Goal: Task Accomplishment & Management: Complete application form

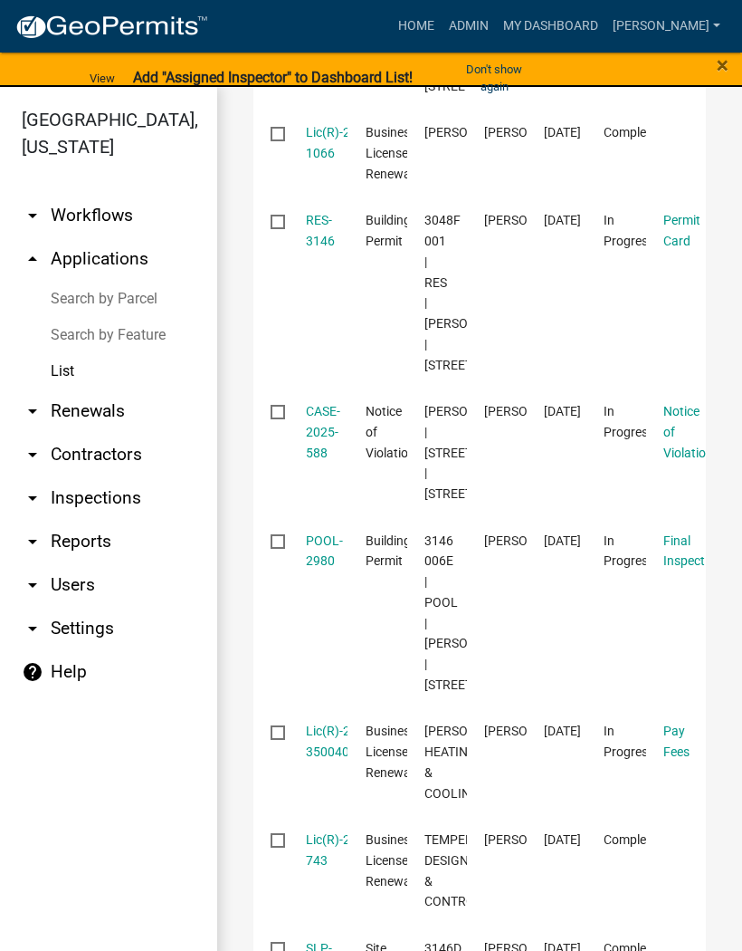
scroll to position [475, 0]
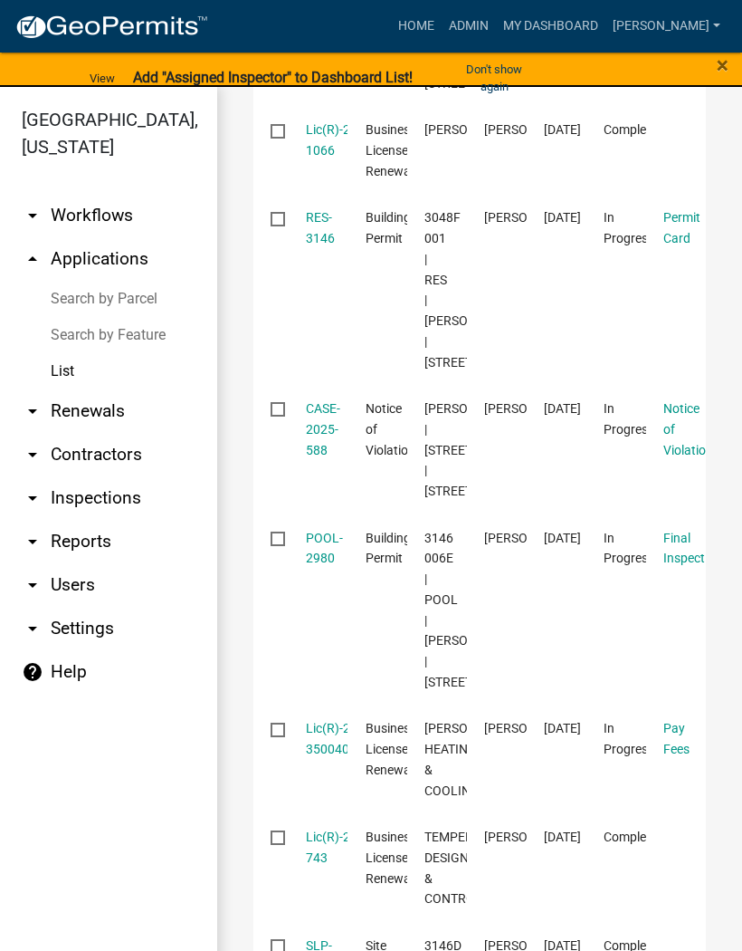
type input "3146"
click at [309, 245] on link "RES-3146" at bounding box center [320, 227] width 29 height 35
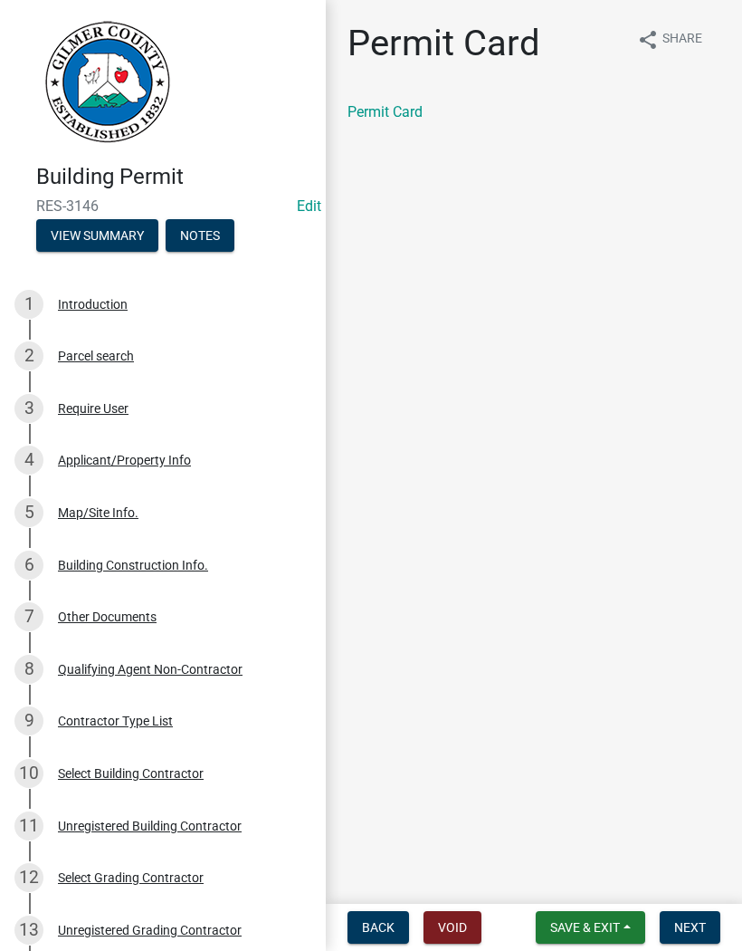
click at [609, 923] on span "Save & Exit" at bounding box center [585, 927] width 70 height 14
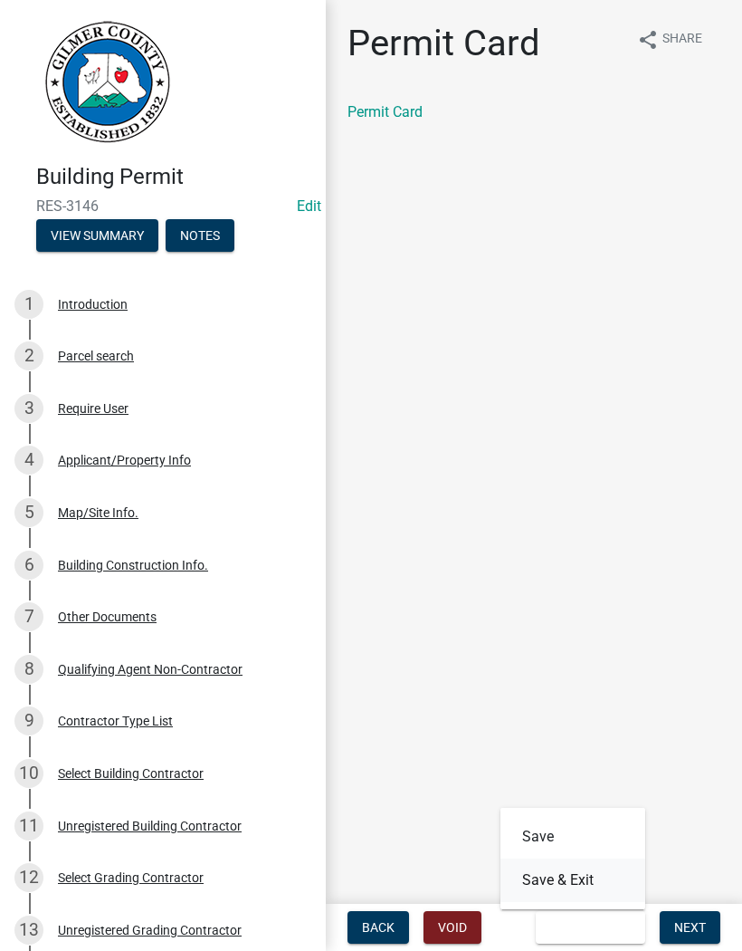
click at [579, 876] on button "Save & Exit" at bounding box center [573, 879] width 145 height 43
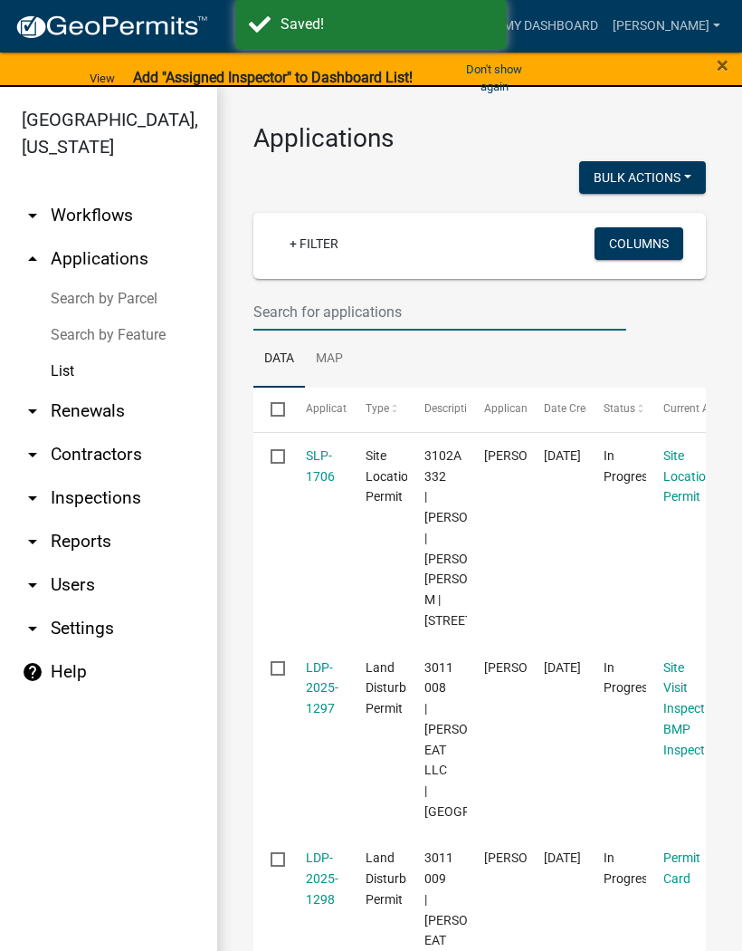
click at [361, 310] on input "text" at bounding box center [439, 311] width 373 height 37
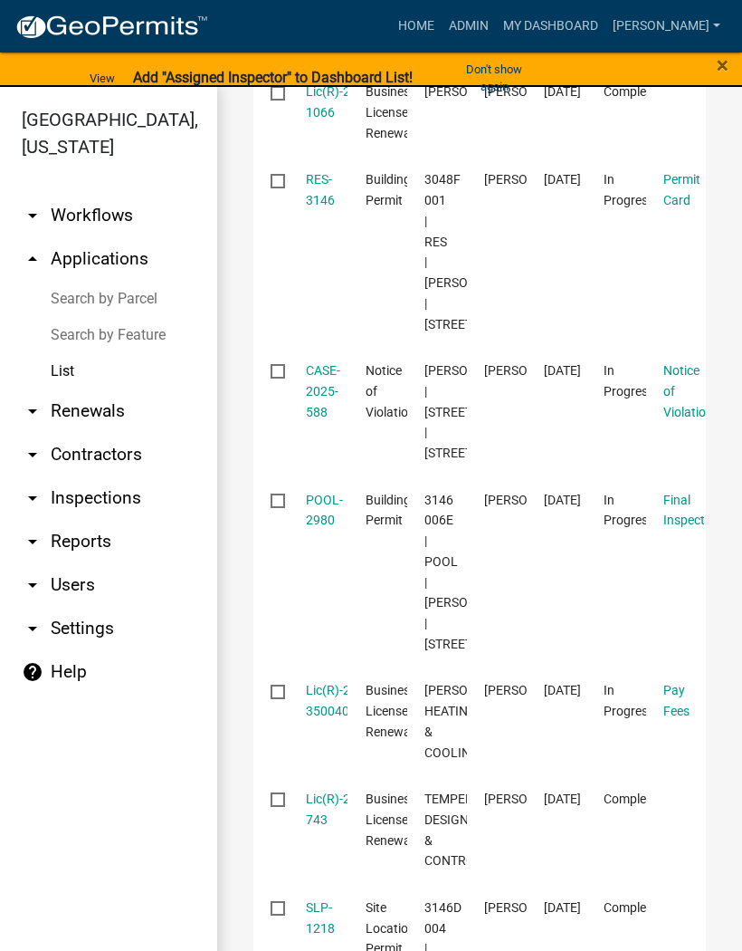
scroll to position [519, 0]
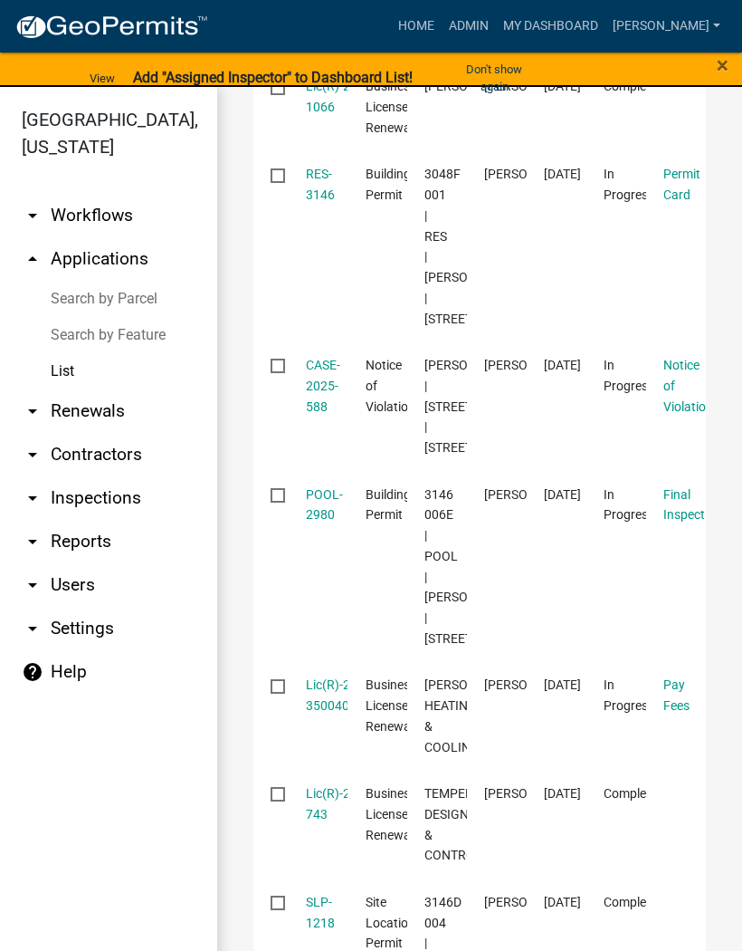
type input "3146"
click at [325, 202] on link "RES-3146" at bounding box center [320, 184] width 29 height 35
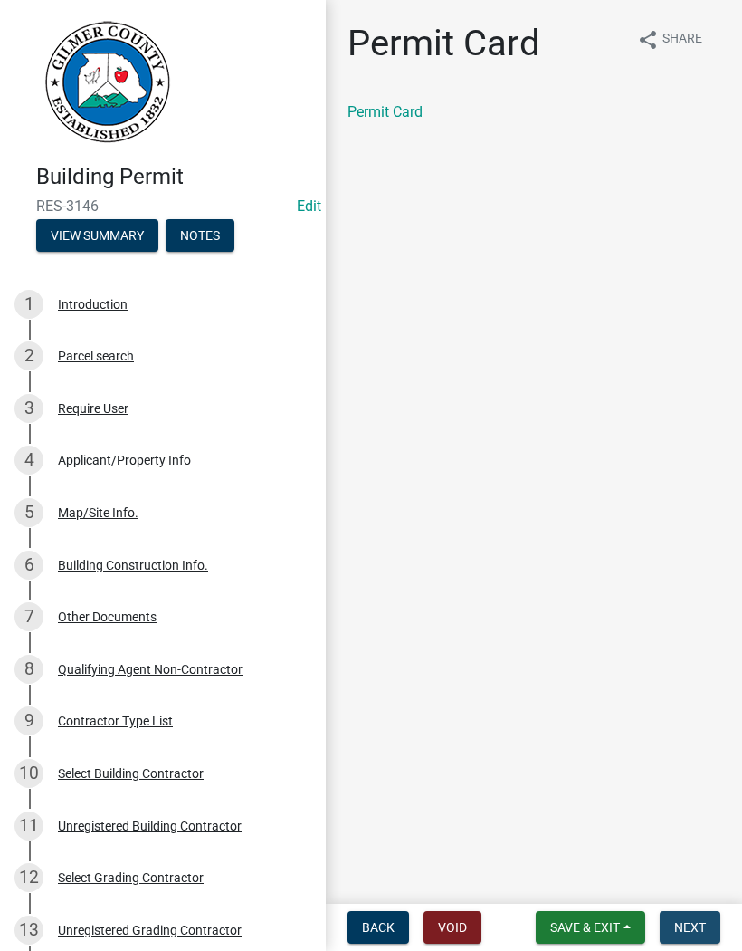
click at [718, 921] on button "Next" at bounding box center [690, 927] width 61 height 33
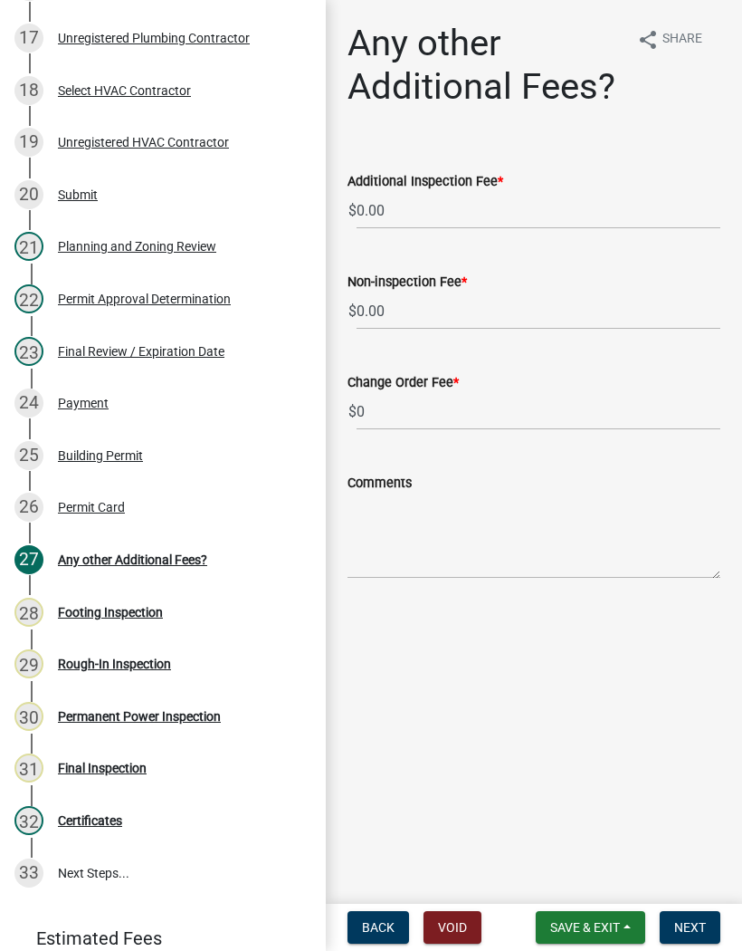
scroll to position [1140, 0]
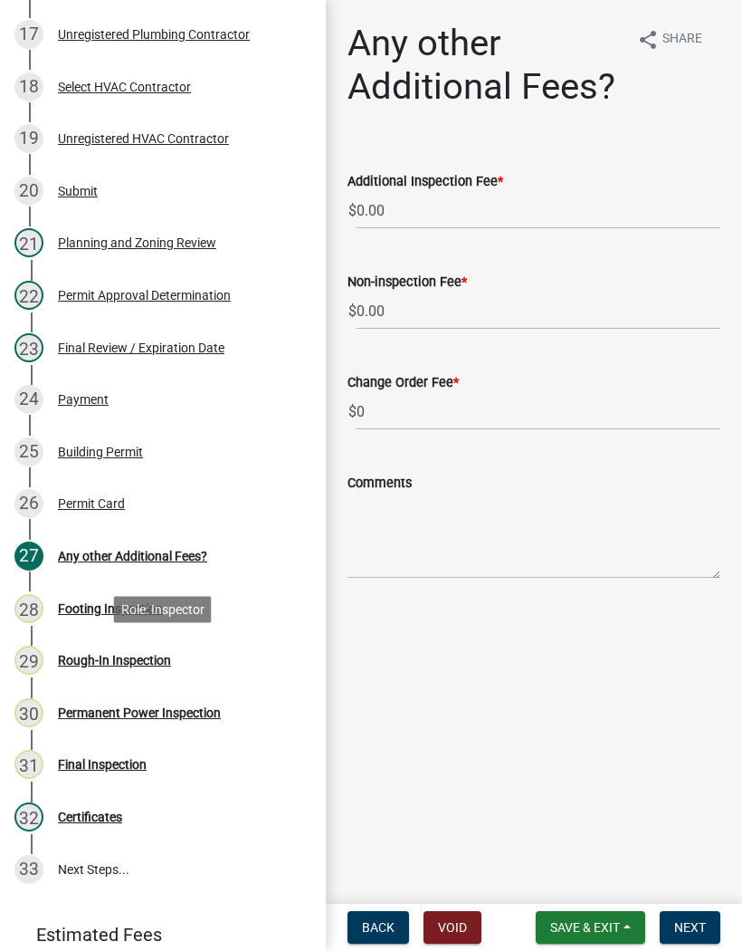
click at [132, 649] on div "29 Rough-In Inspection" at bounding box center [155, 660] width 282 height 29
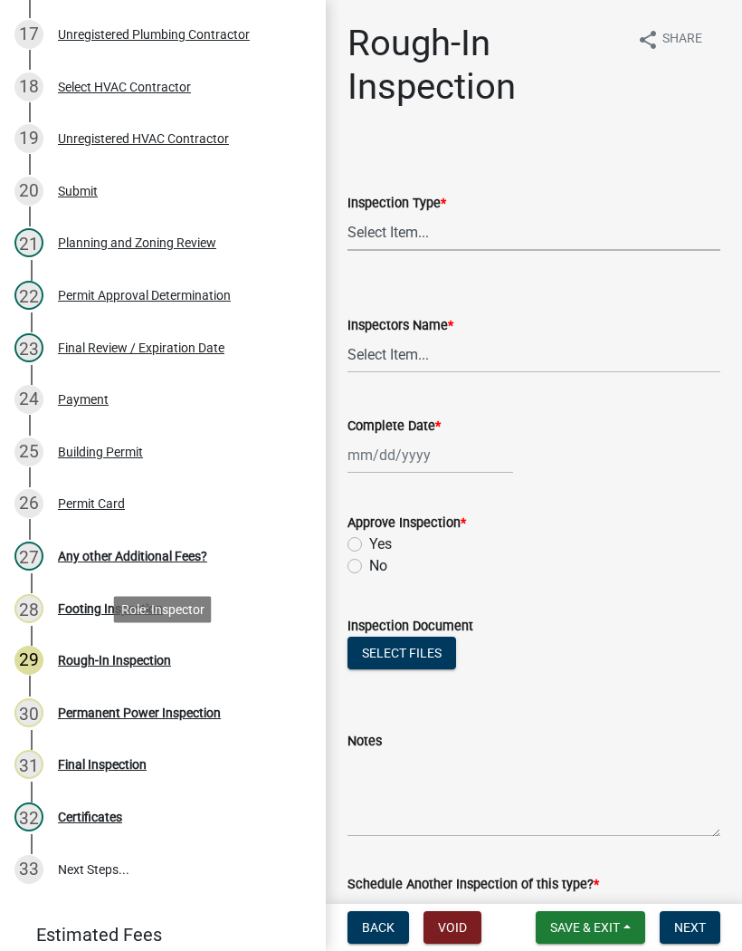
click at [449, 222] on select "Select Item... Rough-In" at bounding box center [534, 232] width 373 height 37
select select "c2274688-245b-4474-aeed-1009256ef604"
click at [412, 349] on select "Select Item... [PERSON_NAME] ([PERSON_NAME]) [PERSON_NAME] ([PERSON_NAME]) Engi…" at bounding box center [534, 354] width 373 height 37
click at [404, 350] on select "Select Item... [PERSON_NAME] ([PERSON_NAME]) [PERSON_NAME] ([PERSON_NAME]) Engi…" at bounding box center [534, 354] width 373 height 37
select select "8dfc8809-68b2-4bc3-a0d1-6f7e000e7487"
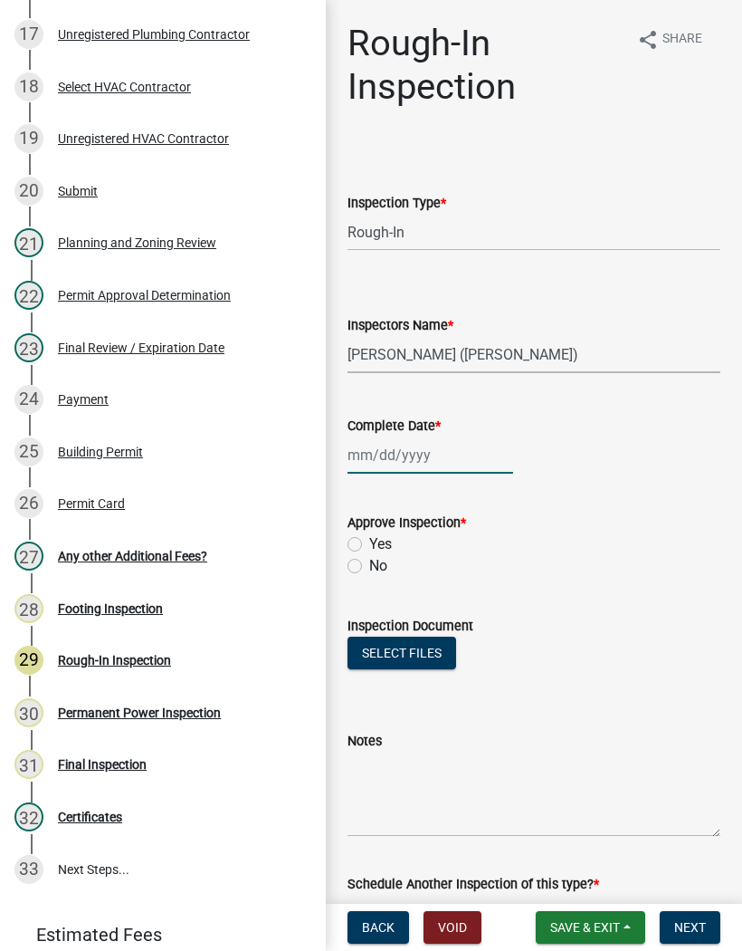
click at [405, 456] on div at bounding box center [431, 454] width 166 height 37
select select "8"
select select "2025"
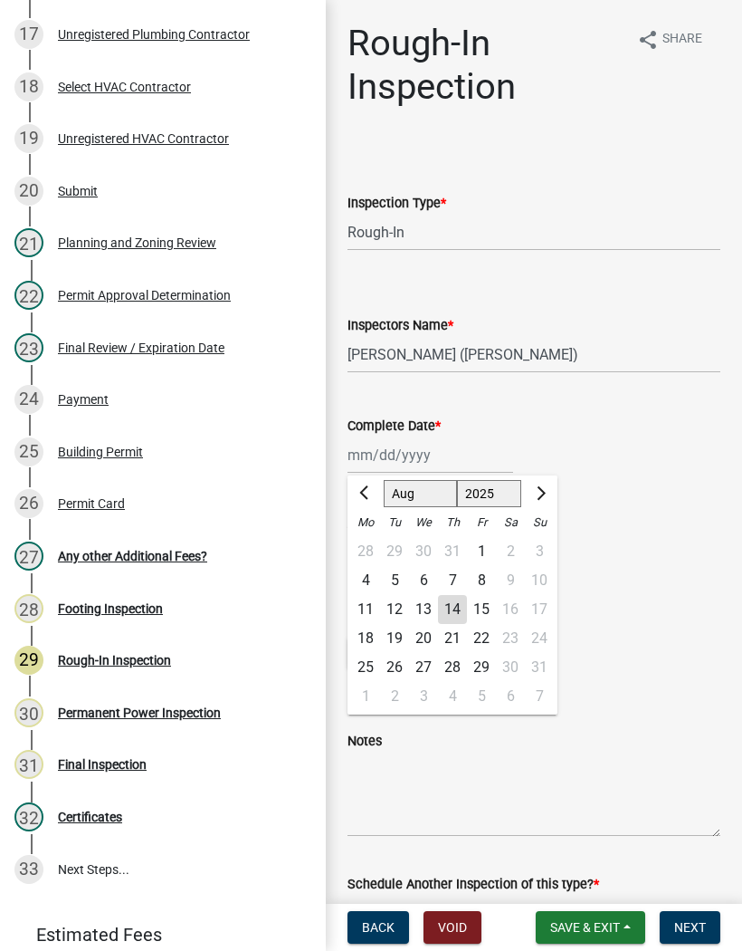
click at [454, 606] on div "14" at bounding box center [452, 609] width 29 height 29
type input "[DATE]"
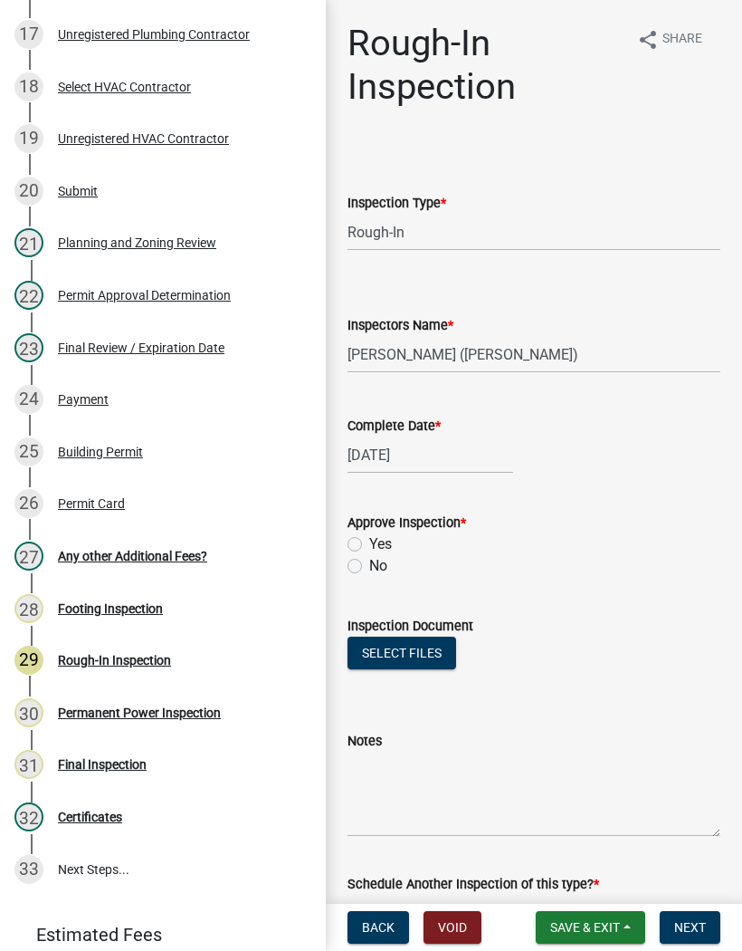
click at [365, 536] on div "Yes" at bounding box center [534, 544] width 373 height 22
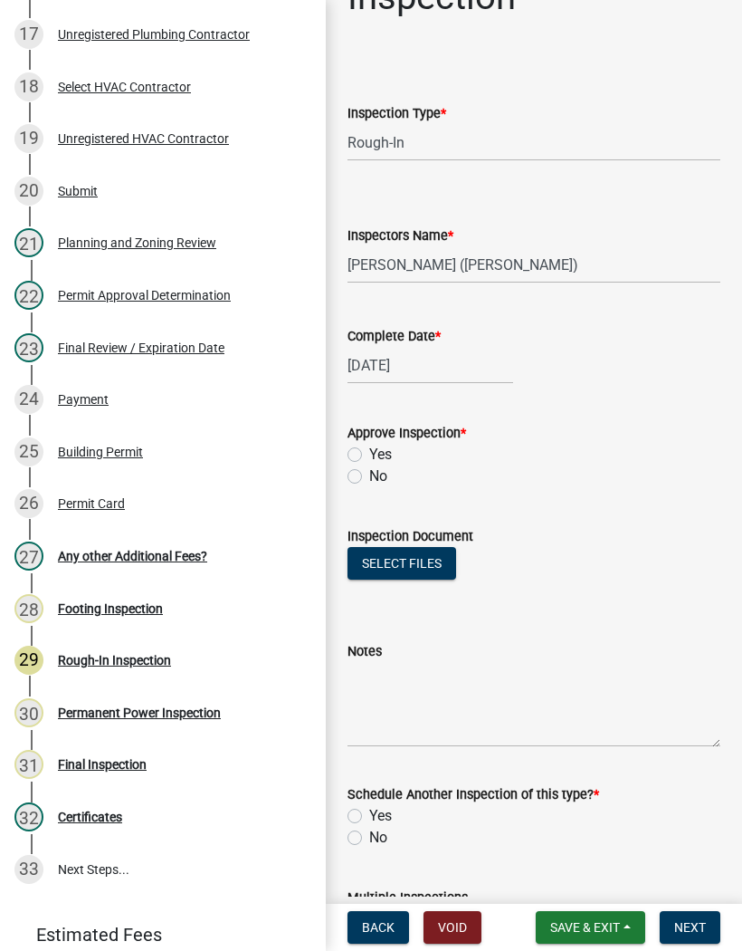
scroll to position [86, 0]
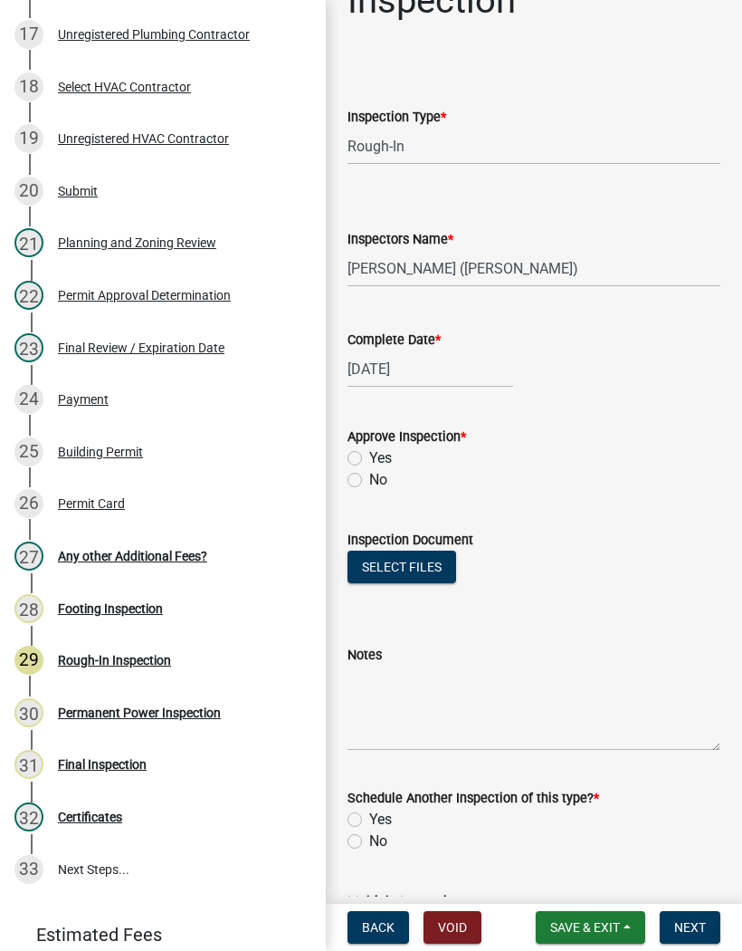
click at [369, 462] on label "Yes" at bounding box center [380, 458] width 23 height 22
click at [369, 459] on input "Yes" at bounding box center [375, 453] width 12 height 12
radio input "true"
click at [369, 842] on label "No" at bounding box center [378, 841] width 18 height 22
click at [369, 842] on input "No" at bounding box center [375, 836] width 12 height 12
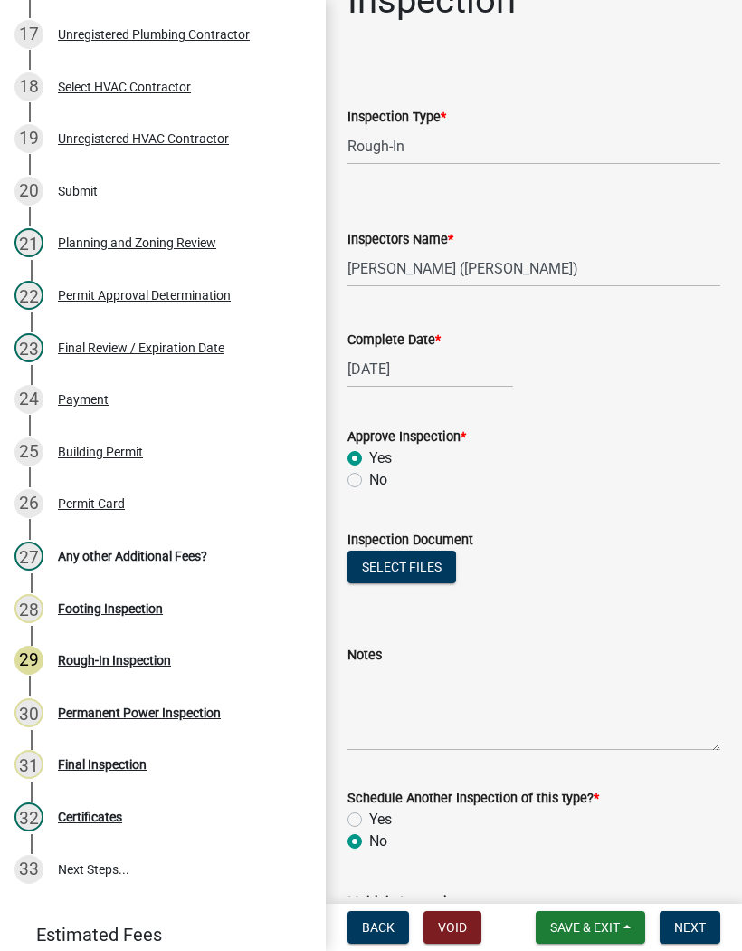
radio input "true"
click at [703, 920] on span "Next" at bounding box center [690, 927] width 32 height 14
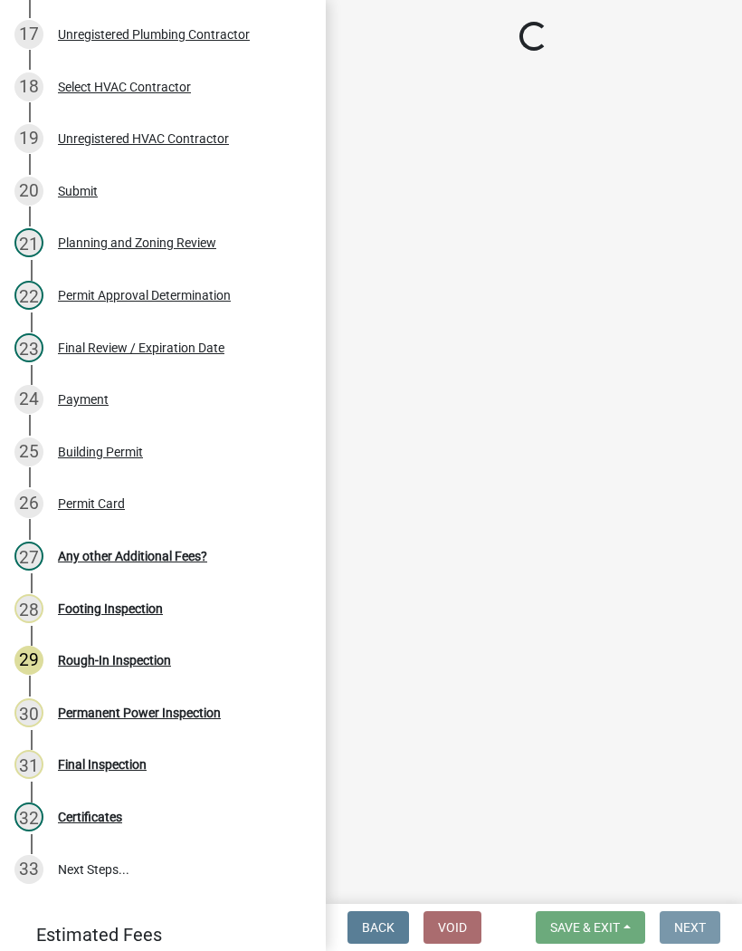
scroll to position [0, 0]
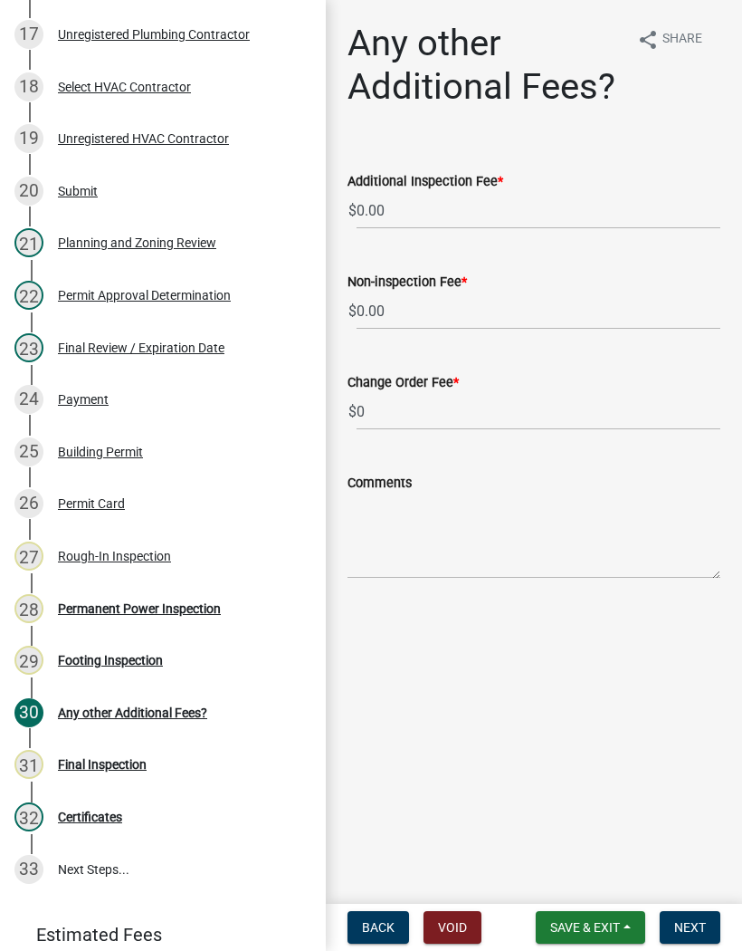
click at [582, 939] on button "Save & Exit" at bounding box center [591, 927] width 110 height 33
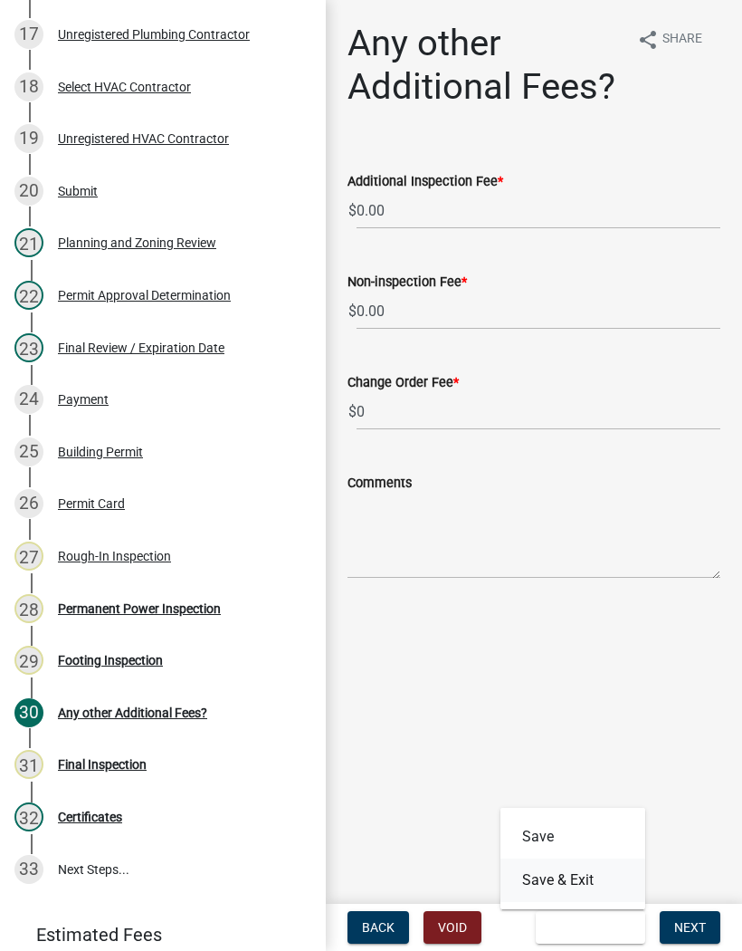
click at [586, 875] on button "Save & Exit" at bounding box center [573, 879] width 145 height 43
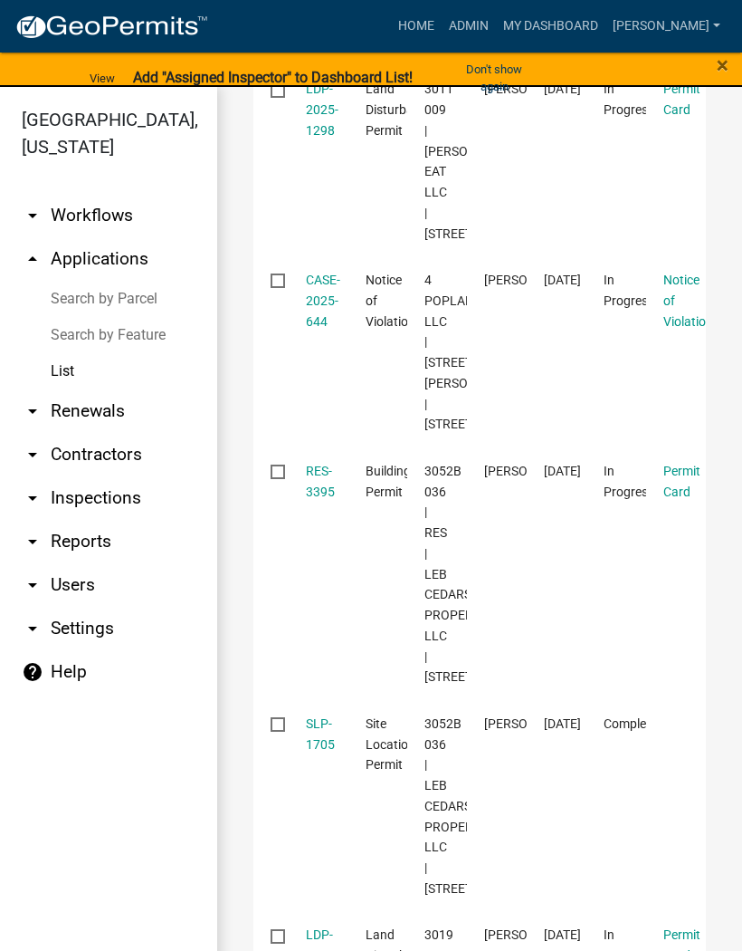
scroll to position [770, 0]
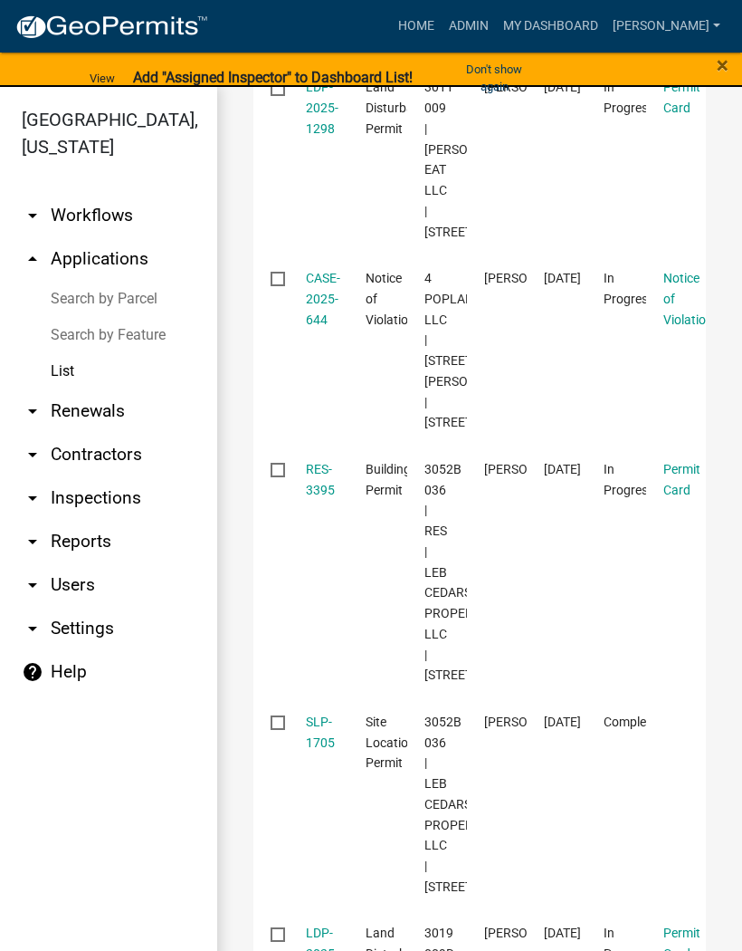
click at [312, 327] on link "CASE-2025-644" at bounding box center [323, 299] width 34 height 56
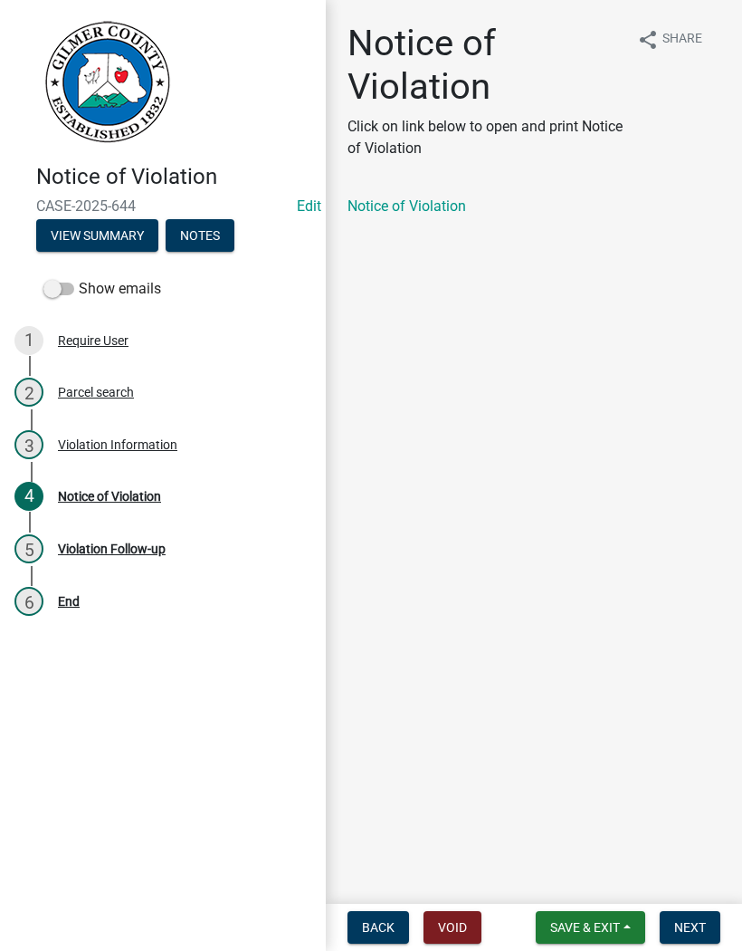
click at [413, 208] on link "Notice of Violation" at bounding box center [407, 205] width 119 height 17
click at [601, 934] on span "Save & Exit" at bounding box center [585, 927] width 70 height 14
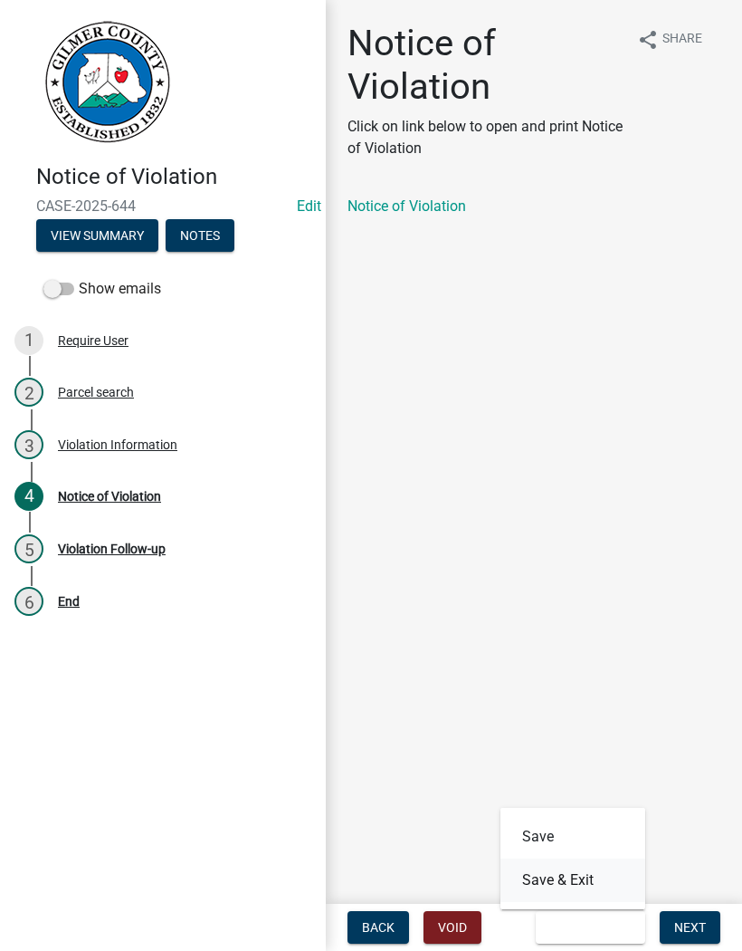
click at [597, 872] on button "Save & Exit" at bounding box center [573, 879] width 145 height 43
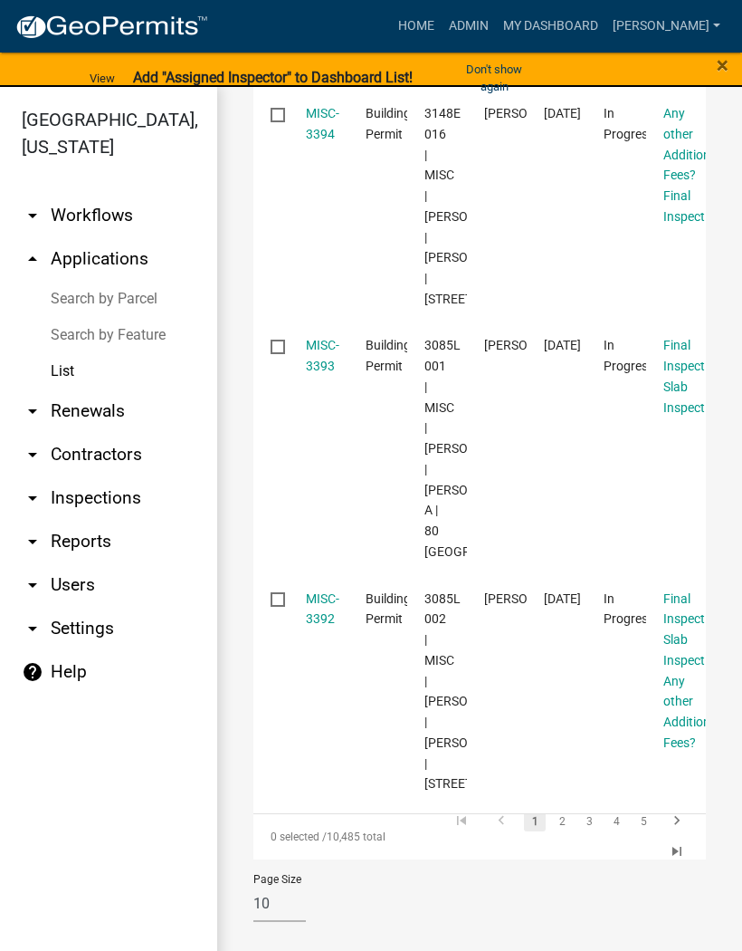
scroll to position [2454, 0]
click at [685, 805] on datatable-body-cell "Final Inspection Slab Inspection Any other Additional Fees?" at bounding box center [676, 691] width 60 height 232
click at [569, 820] on link "2" at bounding box center [562, 821] width 22 height 20
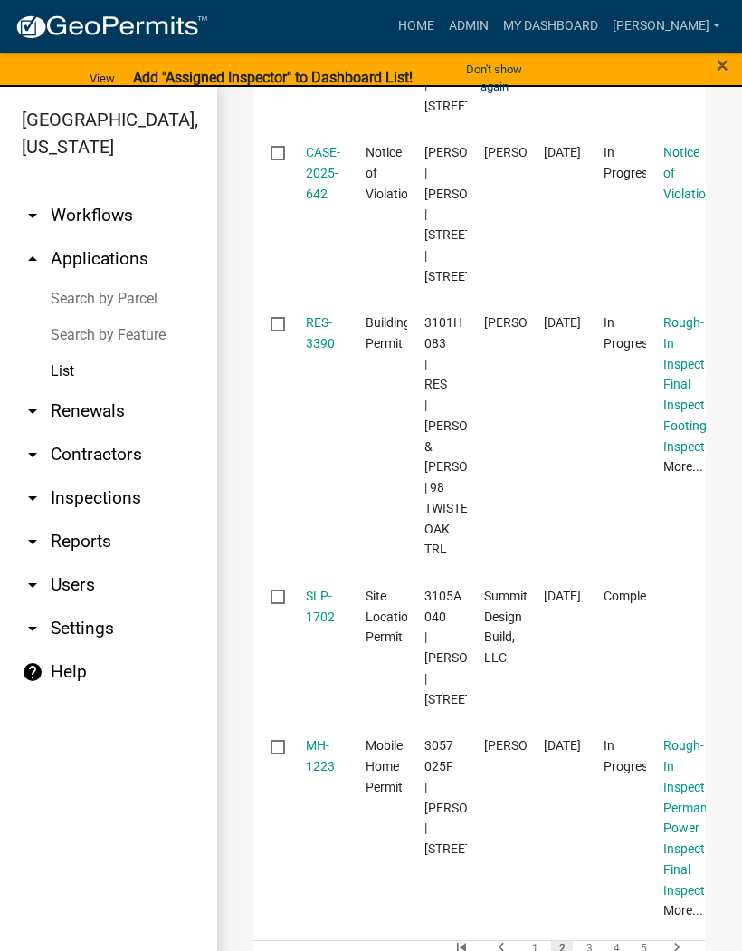
scroll to position [1571, 0]
click at [333, 202] on link "CASE-2025-642" at bounding box center [323, 174] width 34 height 56
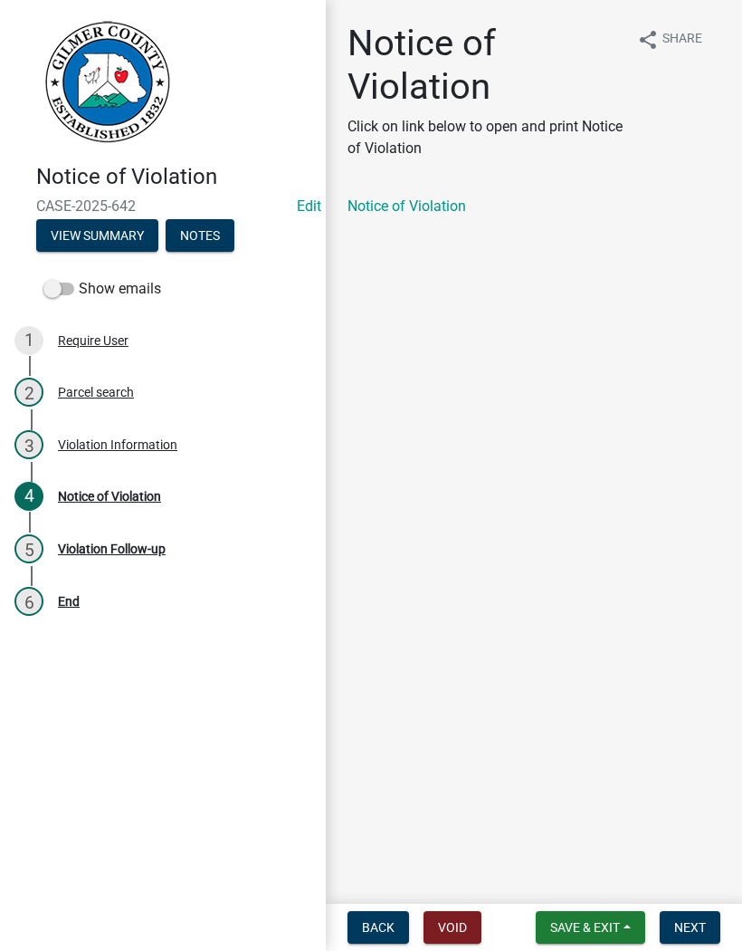
click at [412, 211] on link "Notice of Violation" at bounding box center [407, 205] width 119 height 17
click at [617, 925] on span "Save & Exit" at bounding box center [585, 927] width 70 height 14
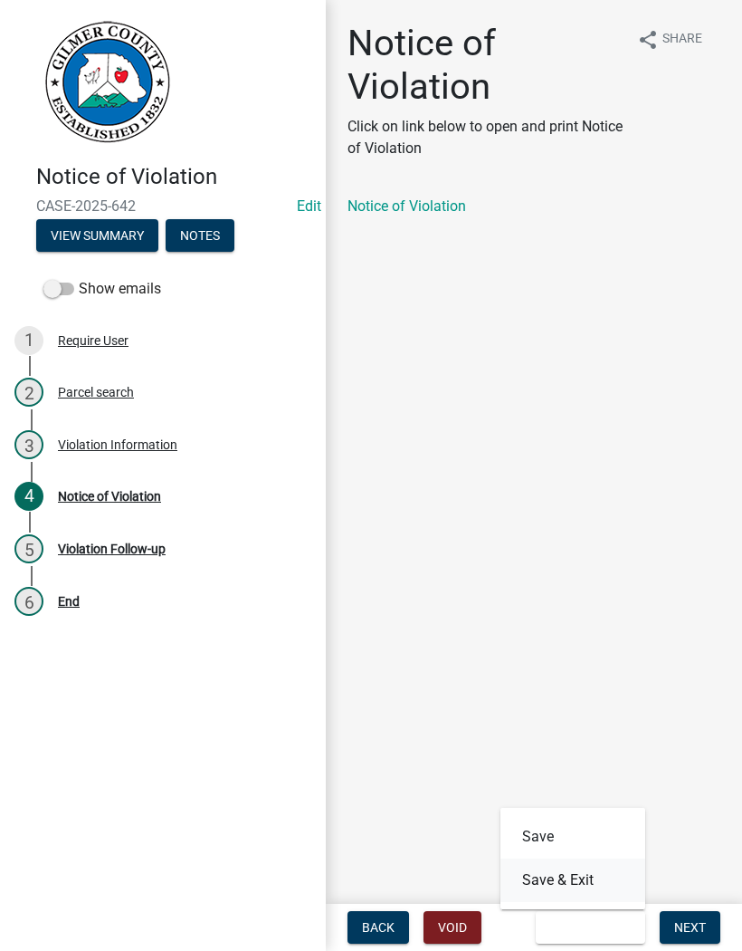
click at [593, 880] on button "Save & Exit" at bounding box center [573, 879] width 145 height 43
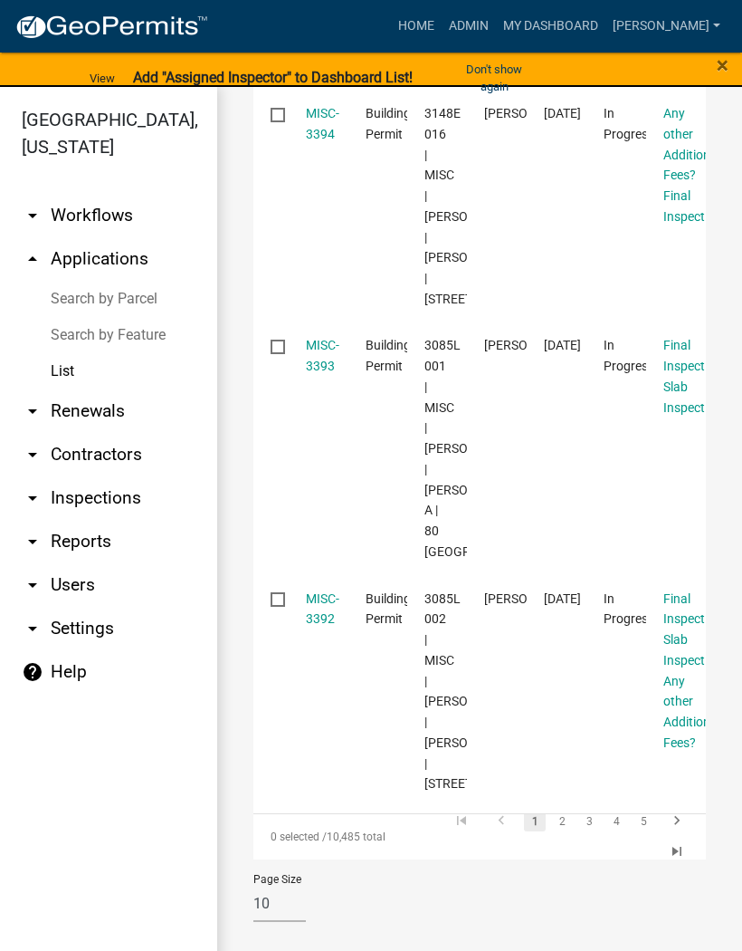
scroll to position [2454, 0]
click at [565, 822] on link "2" at bounding box center [562, 821] width 22 height 20
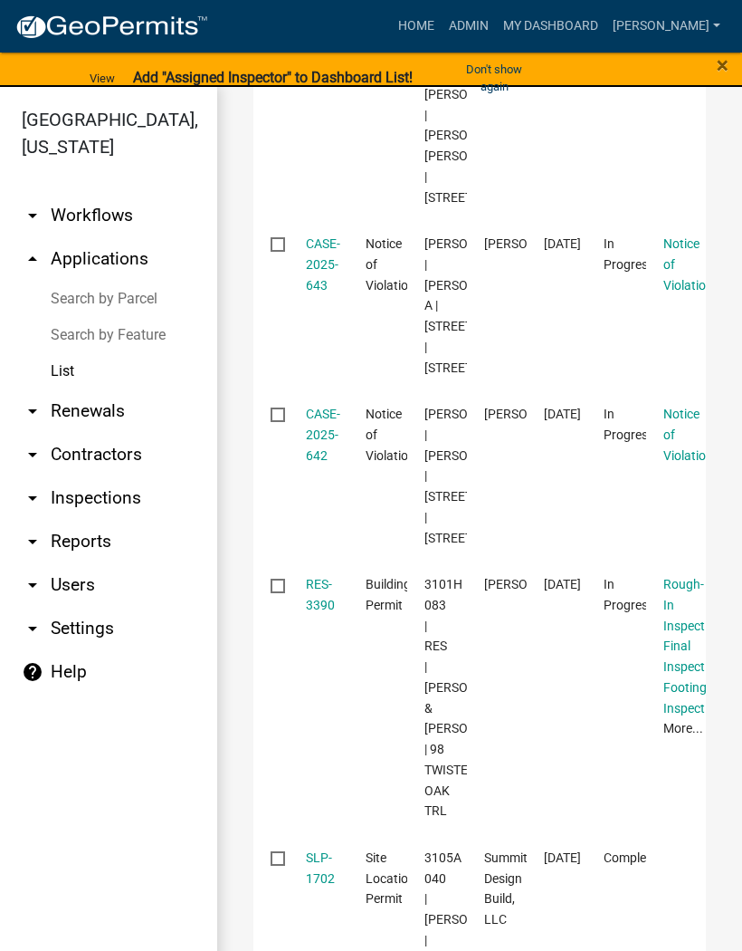
scroll to position [1311, 0]
click at [328, 292] on link "CASE-2025-643" at bounding box center [323, 263] width 34 height 56
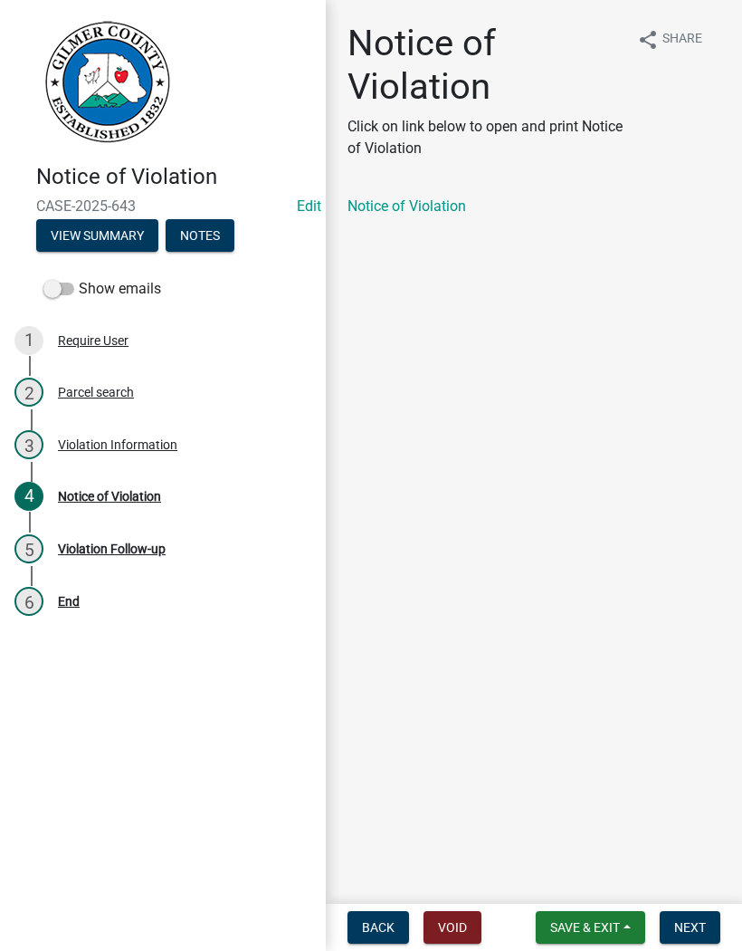
click at [406, 212] on link "Notice of Violation" at bounding box center [407, 205] width 119 height 17
click at [465, 193] on div "Notice of Violation Click on link below to open and print Notice of Violation s…" at bounding box center [534, 135] width 400 height 226
click at [609, 931] on span "Save & Exit" at bounding box center [585, 927] width 70 height 14
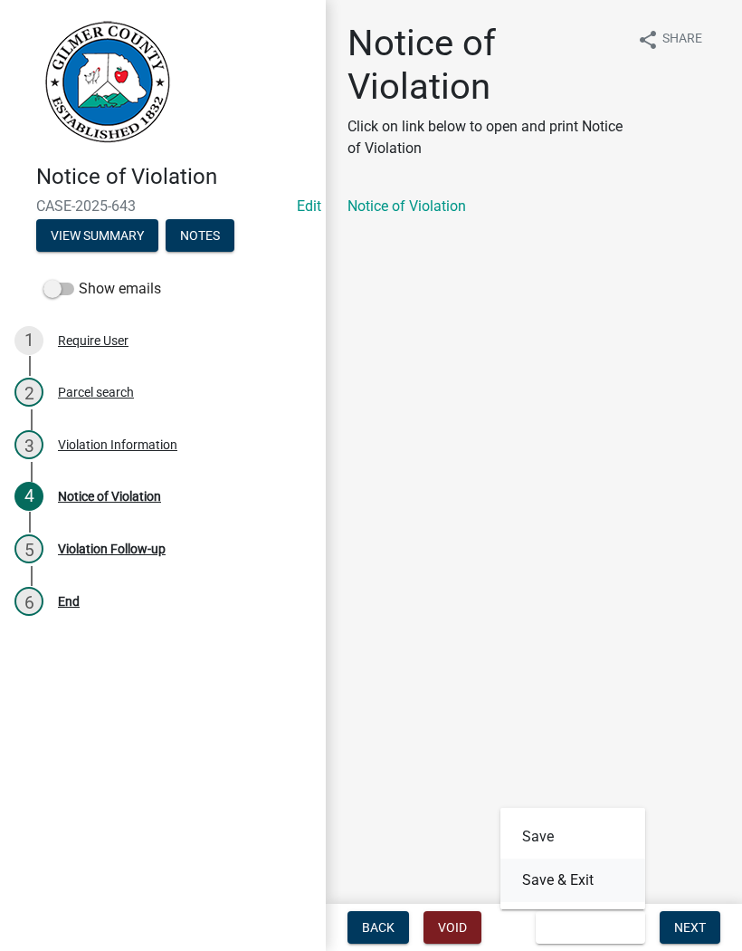
click at [590, 883] on button "Save & Exit" at bounding box center [573, 879] width 145 height 43
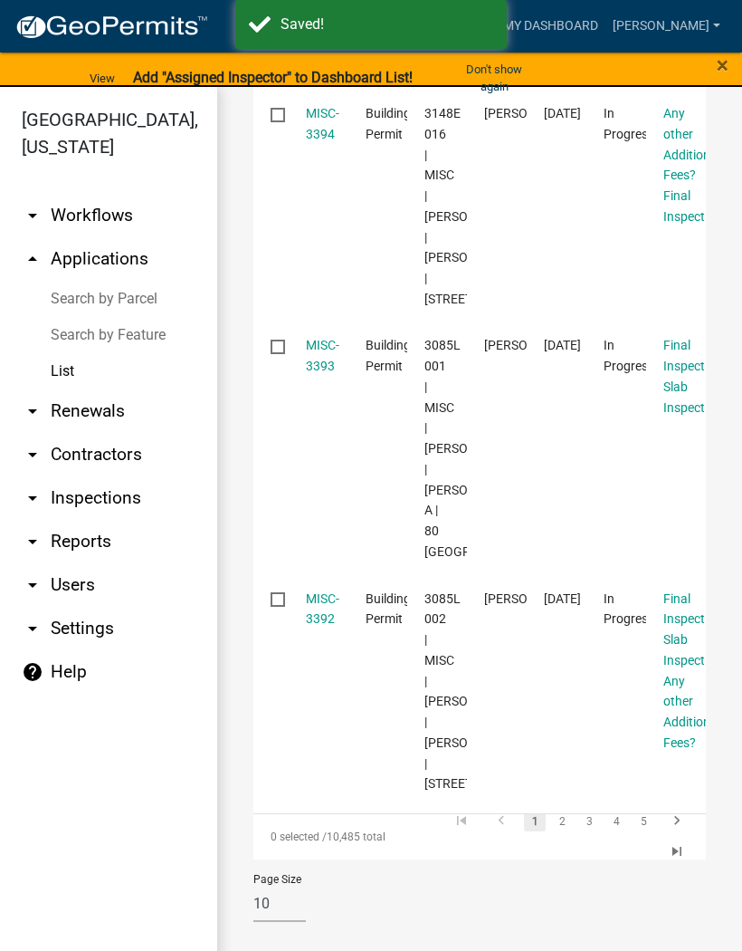
scroll to position [2454, 0]
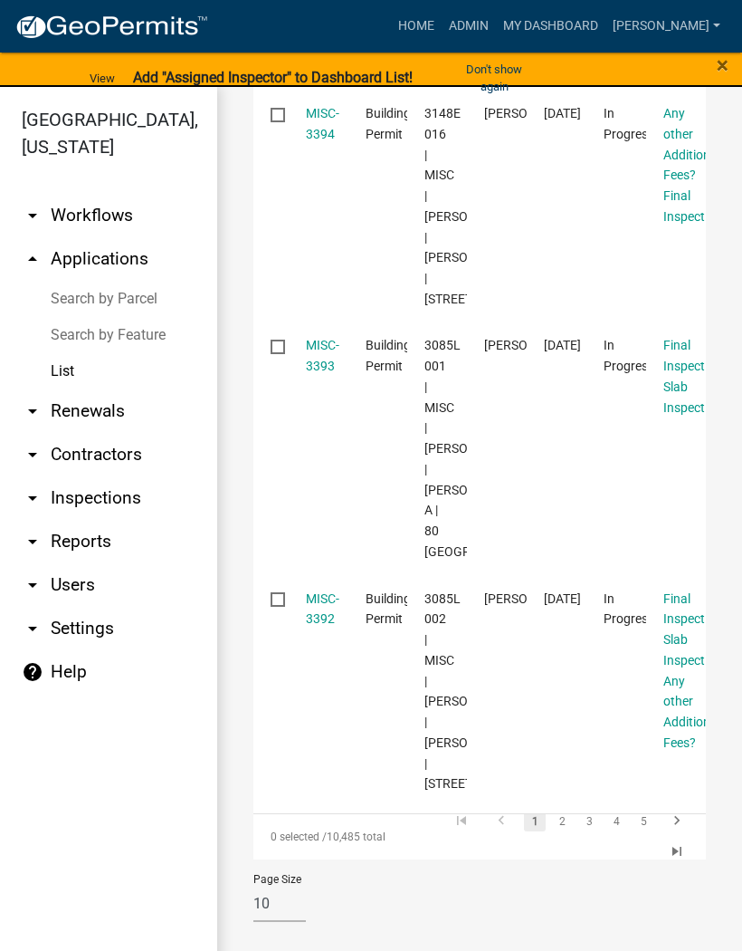
click at [570, 820] on link "2" at bounding box center [562, 821] width 22 height 20
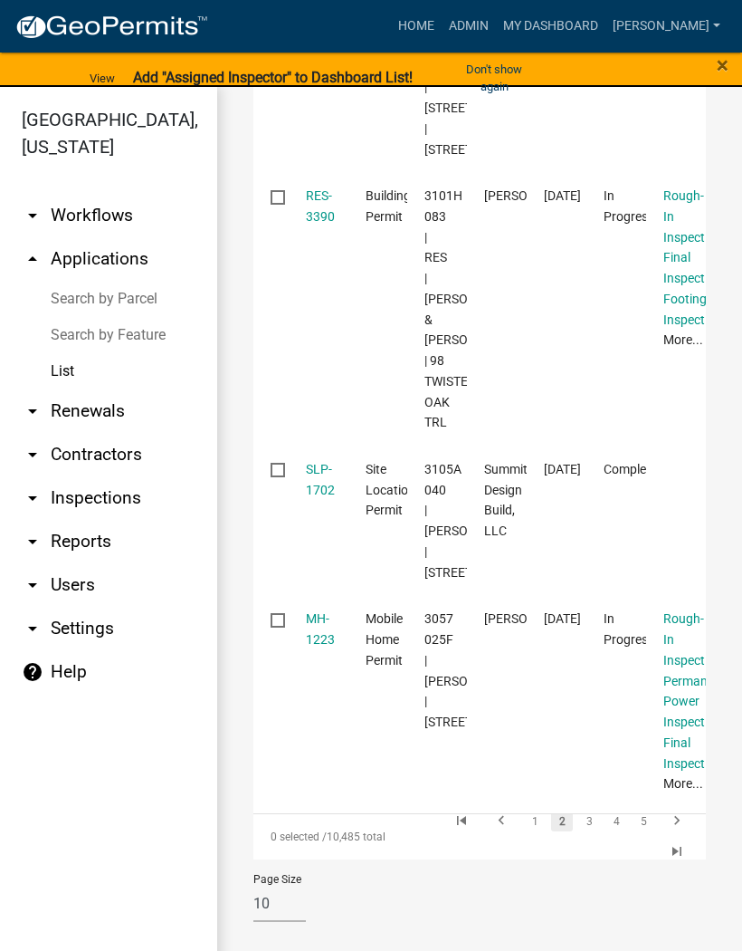
scroll to position [2554, 0]
click at [597, 826] on link "3" at bounding box center [590, 821] width 22 height 20
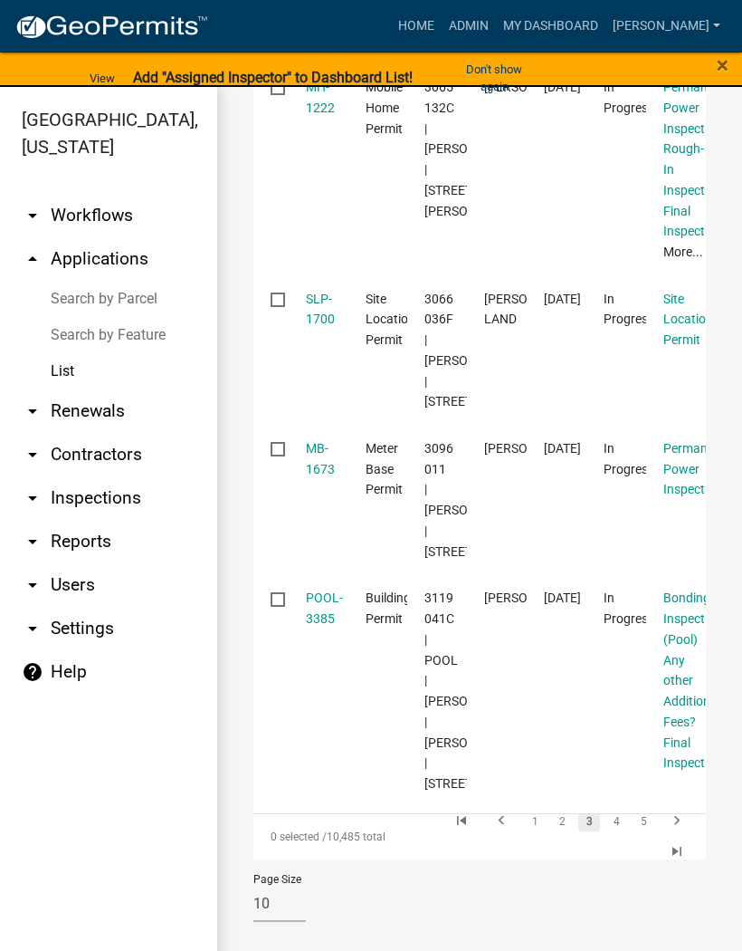
scroll to position [2554, 0]
click at [623, 818] on link "4" at bounding box center [617, 821] width 22 height 20
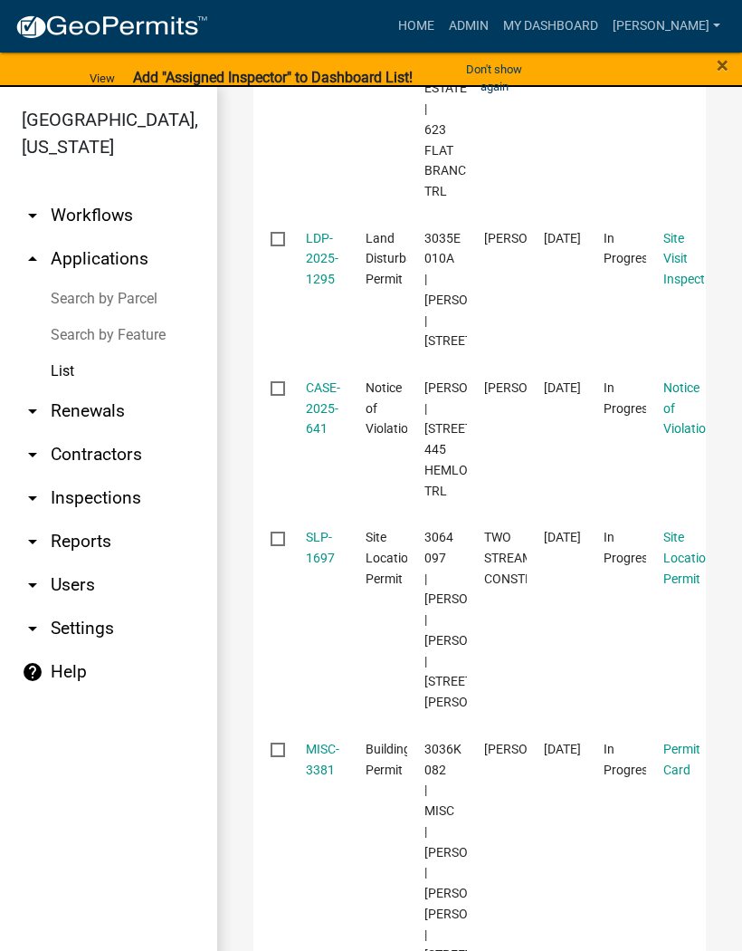
scroll to position [1774, 0]
click at [319, 437] on link "CASE-2025-641" at bounding box center [323, 409] width 34 height 56
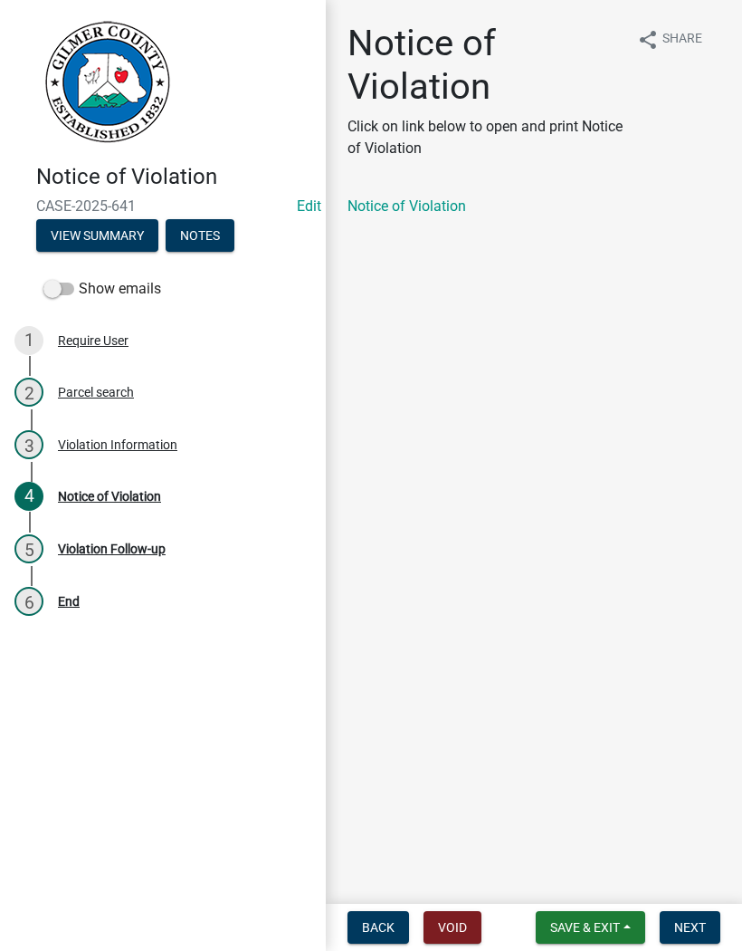
click at [588, 924] on span "Save & Exit" at bounding box center [585, 927] width 70 height 14
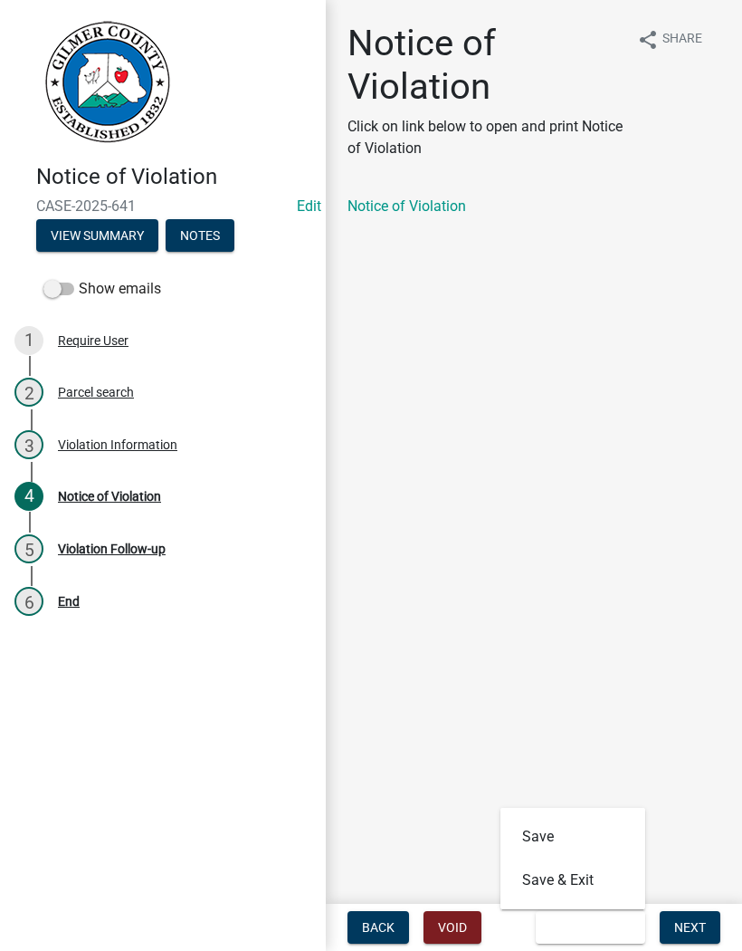
click at [624, 689] on main "Notice of Violation Click on link below to open and print Notice of Violation s…" at bounding box center [534, 448] width 416 height 896
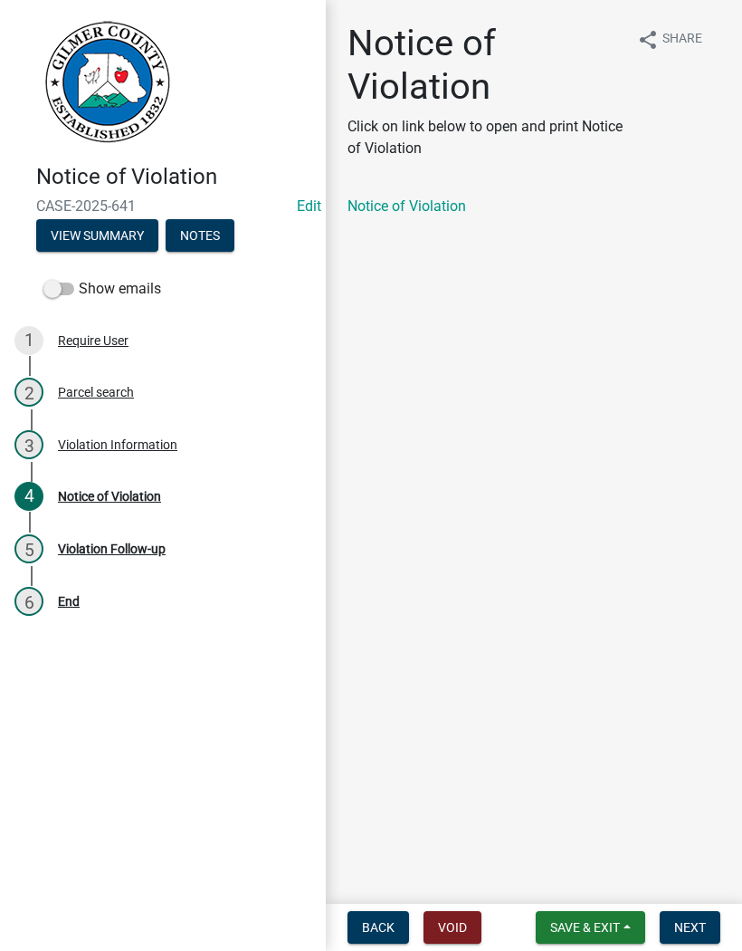
click at [418, 194] on div "Notice of Violation Click on link below to open and print Notice of Violation s…" at bounding box center [534, 135] width 400 height 226
click at [425, 197] on link "Notice of Violation" at bounding box center [407, 205] width 119 height 17
click at [613, 930] on span "Save & Exit" at bounding box center [585, 927] width 70 height 14
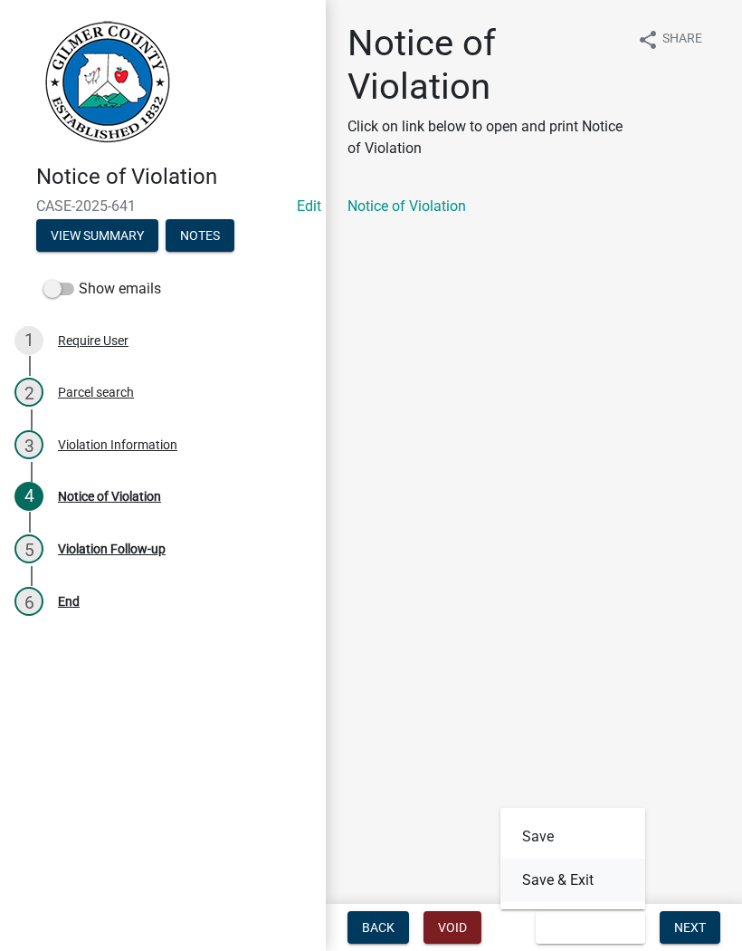
click at [592, 883] on button "Save & Exit" at bounding box center [573, 879] width 145 height 43
